Goal: Task Accomplishment & Management: Complete application form

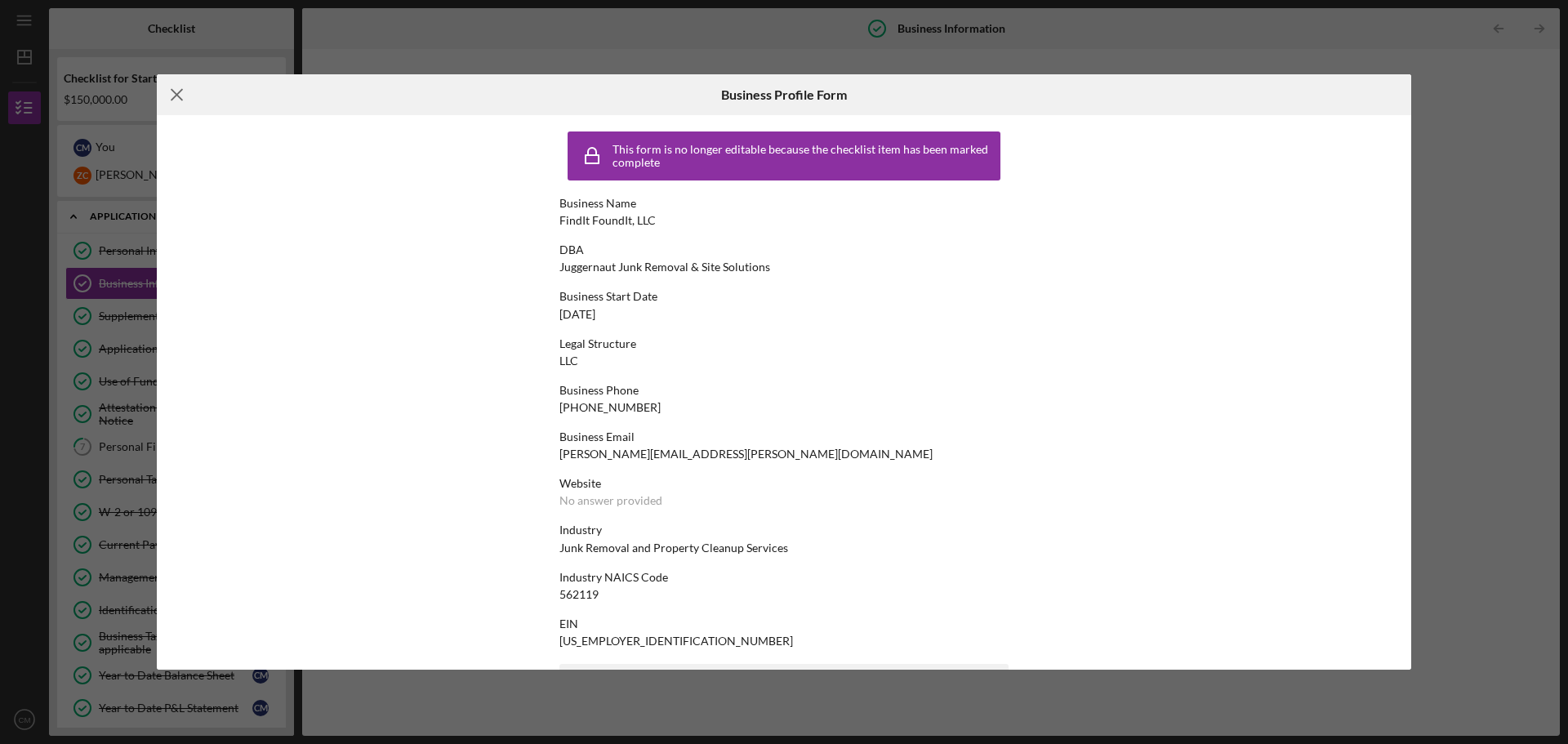
click at [167, 94] on icon "Icon/Menu Close" at bounding box center [177, 95] width 41 height 41
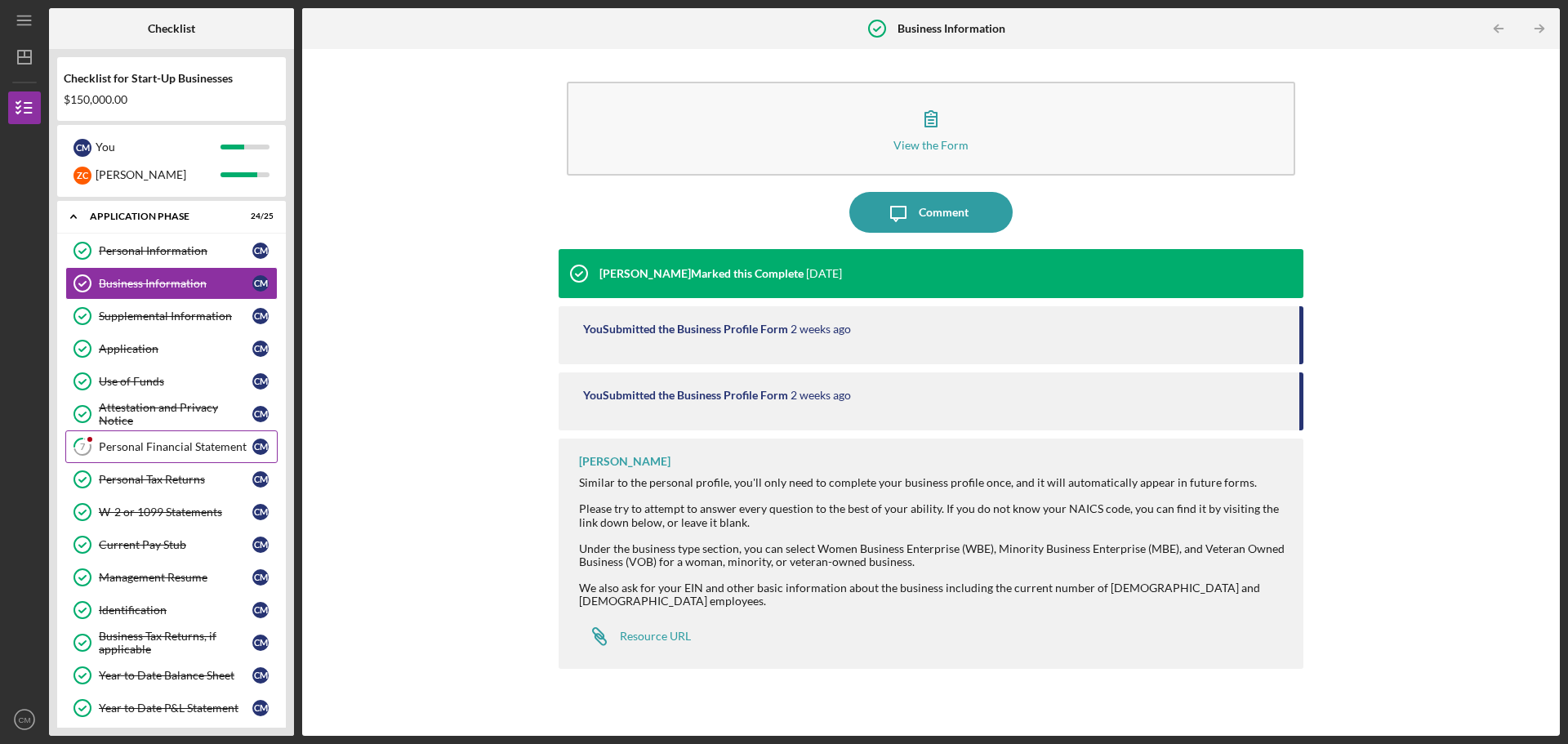
click at [162, 458] on link "7 Personal Financial Statement C M" at bounding box center [171, 447] width 213 height 33
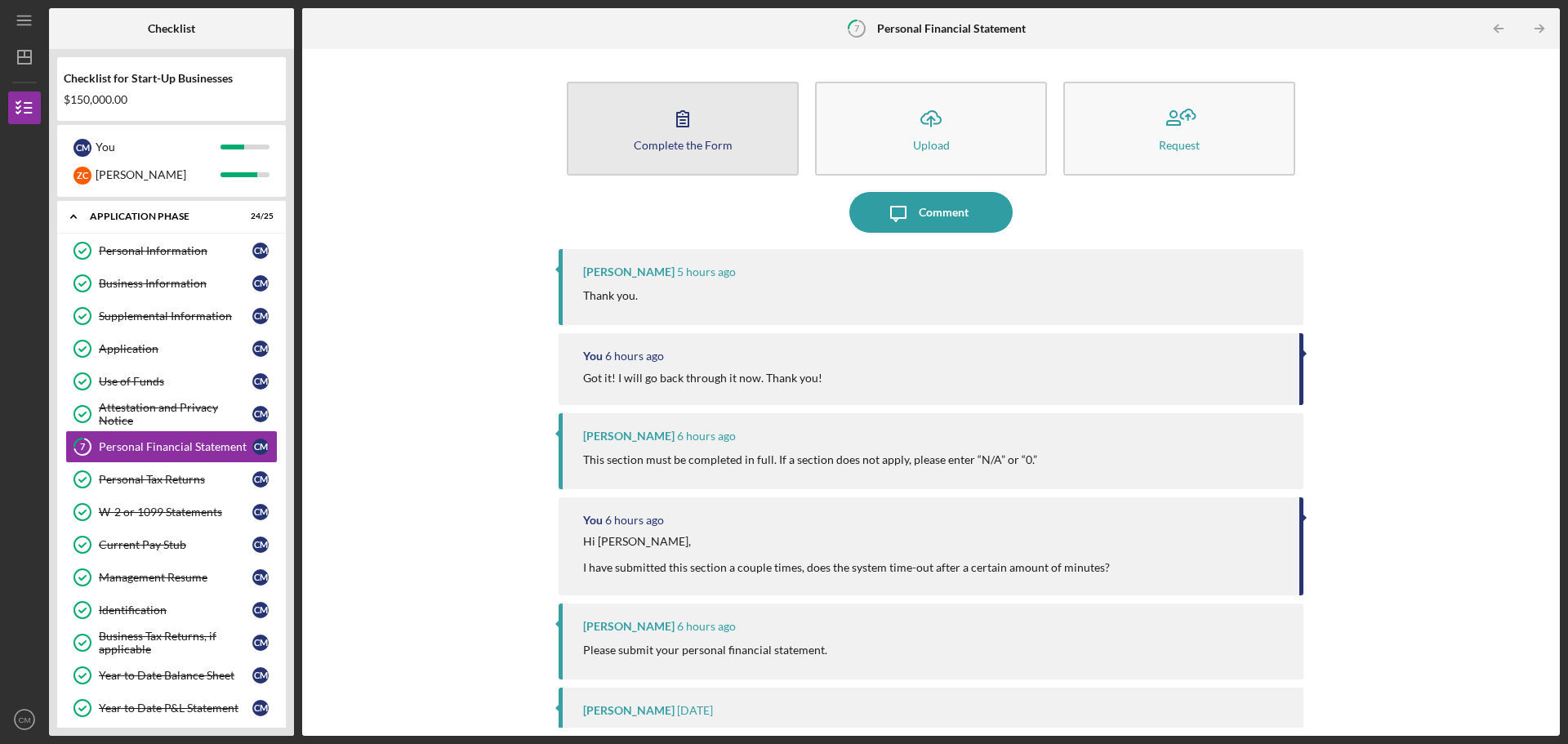
click at [704, 132] on button "Complete the Form Form" at bounding box center [683, 128] width 232 height 94
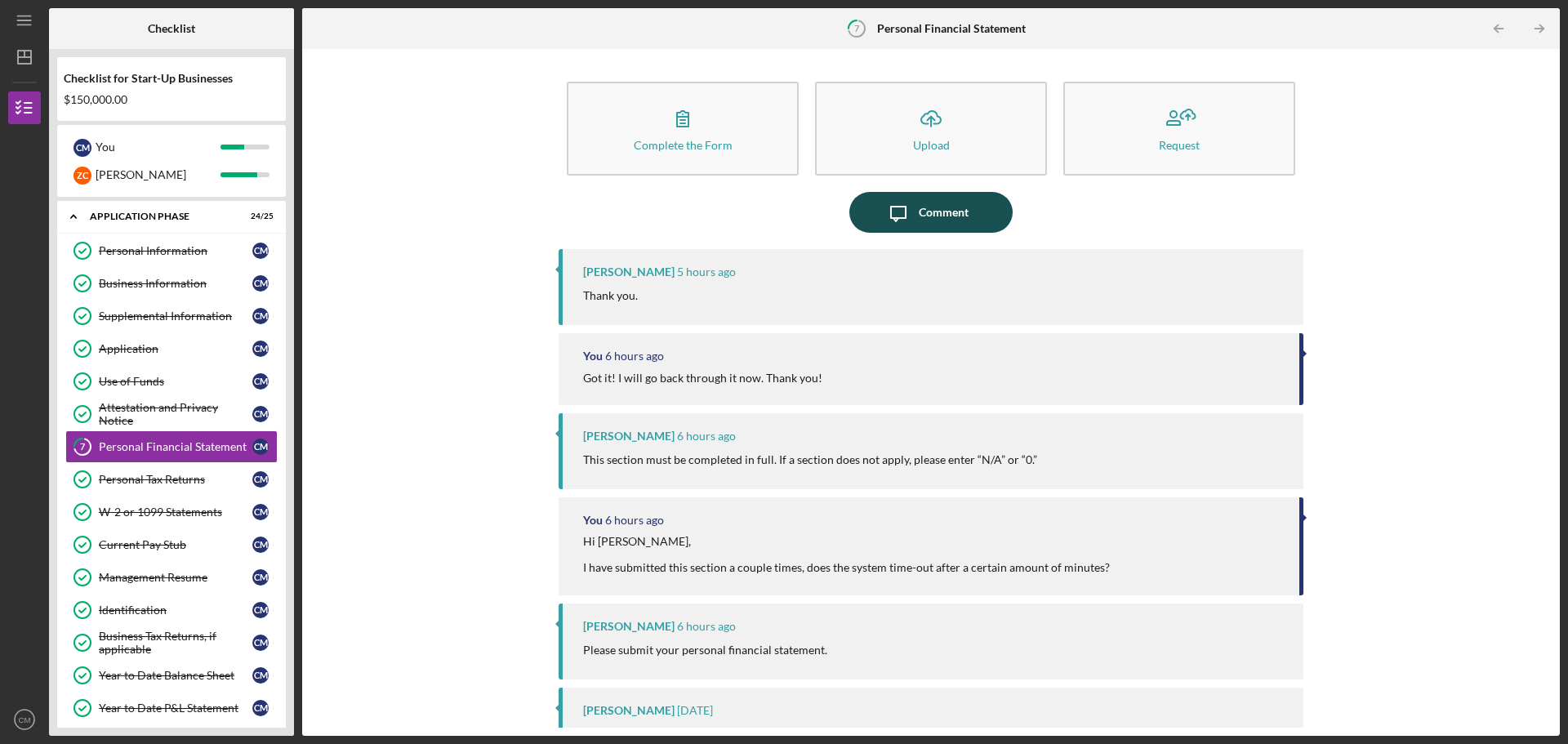
click at [961, 206] on div "Comment" at bounding box center [943, 213] width 50 height 41
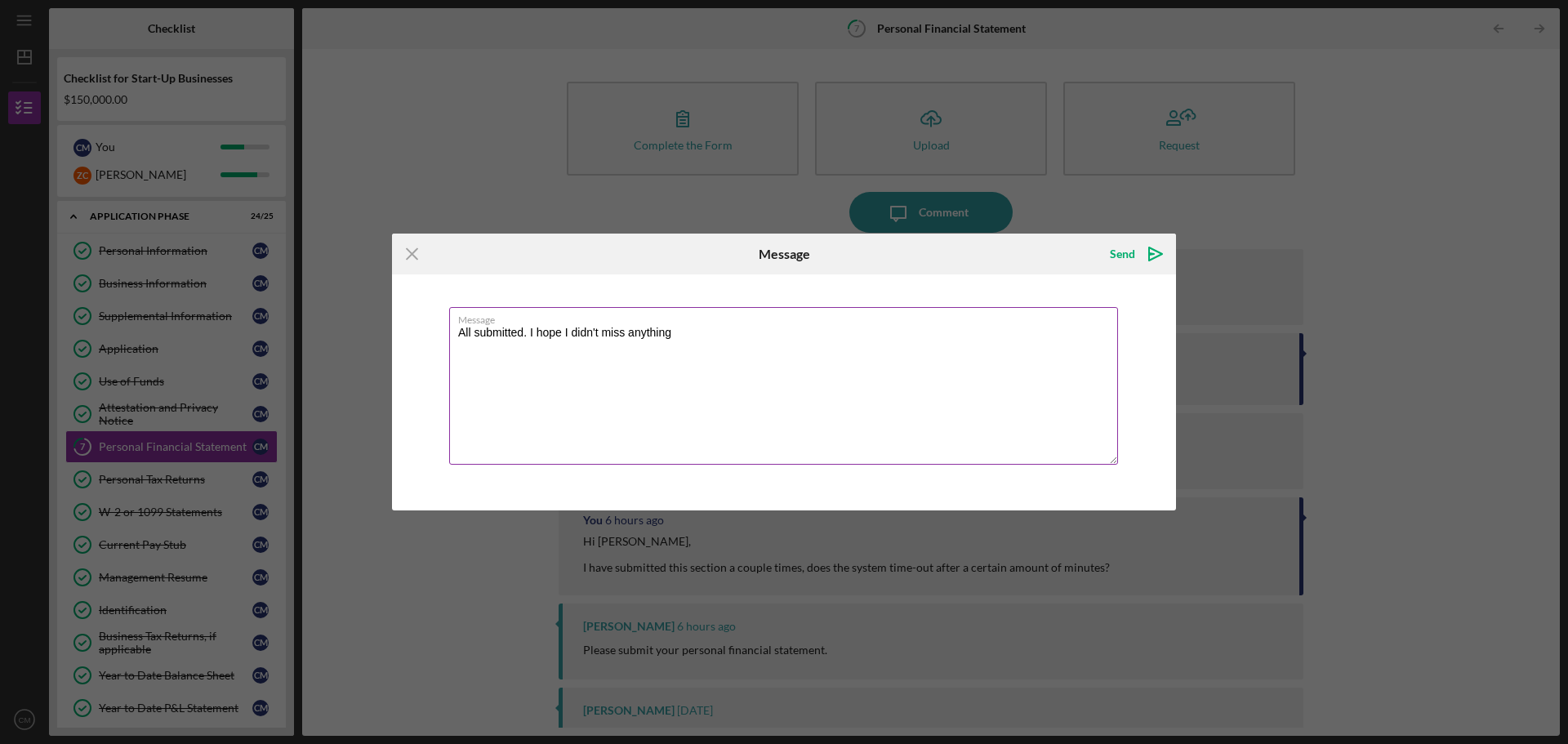
type textarea "All submitted. I hope I didn't miss anything!"
